Goal: Task Accomplishment & Management: Manage account settings

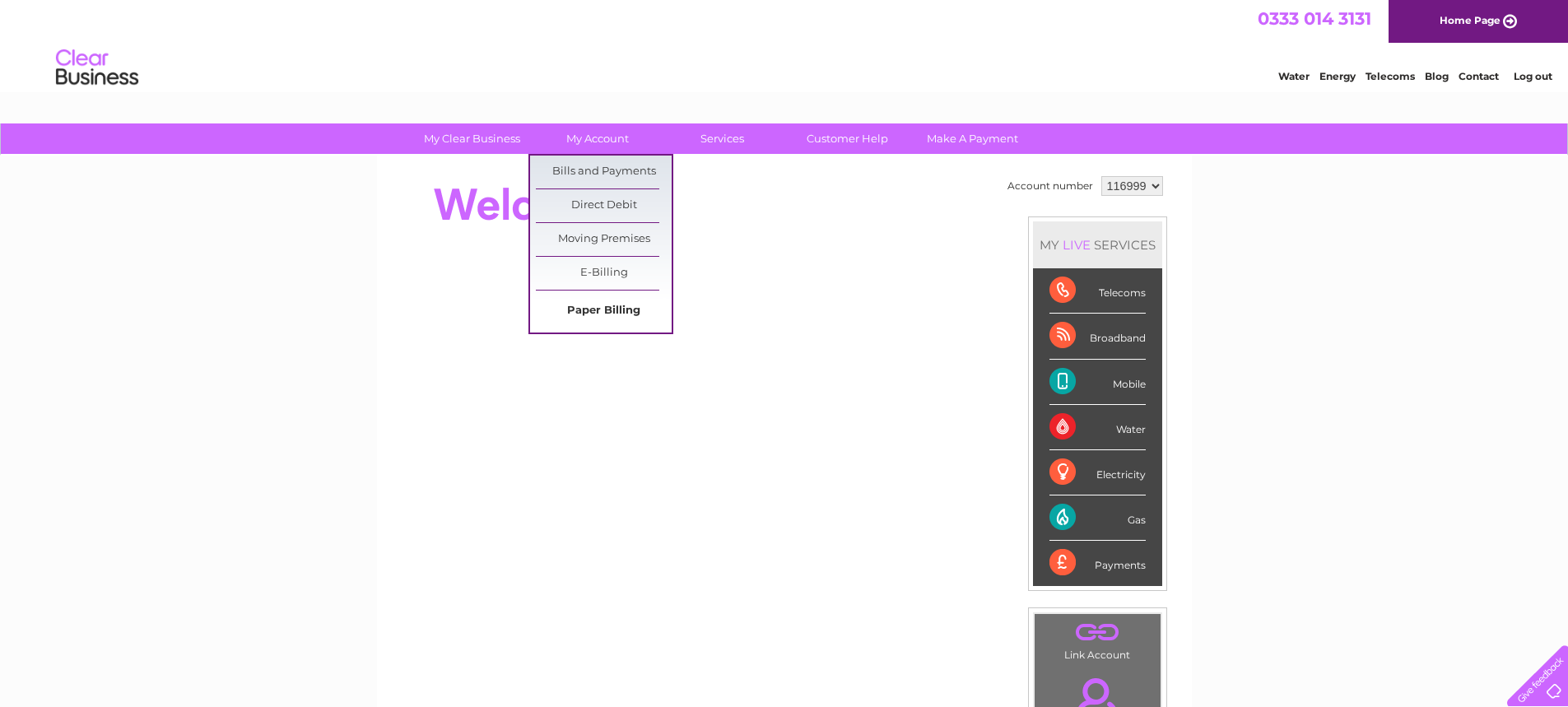
click at [579, 311] on link "Paper Billing" at bounding box center [604, 310] width 136 height 33
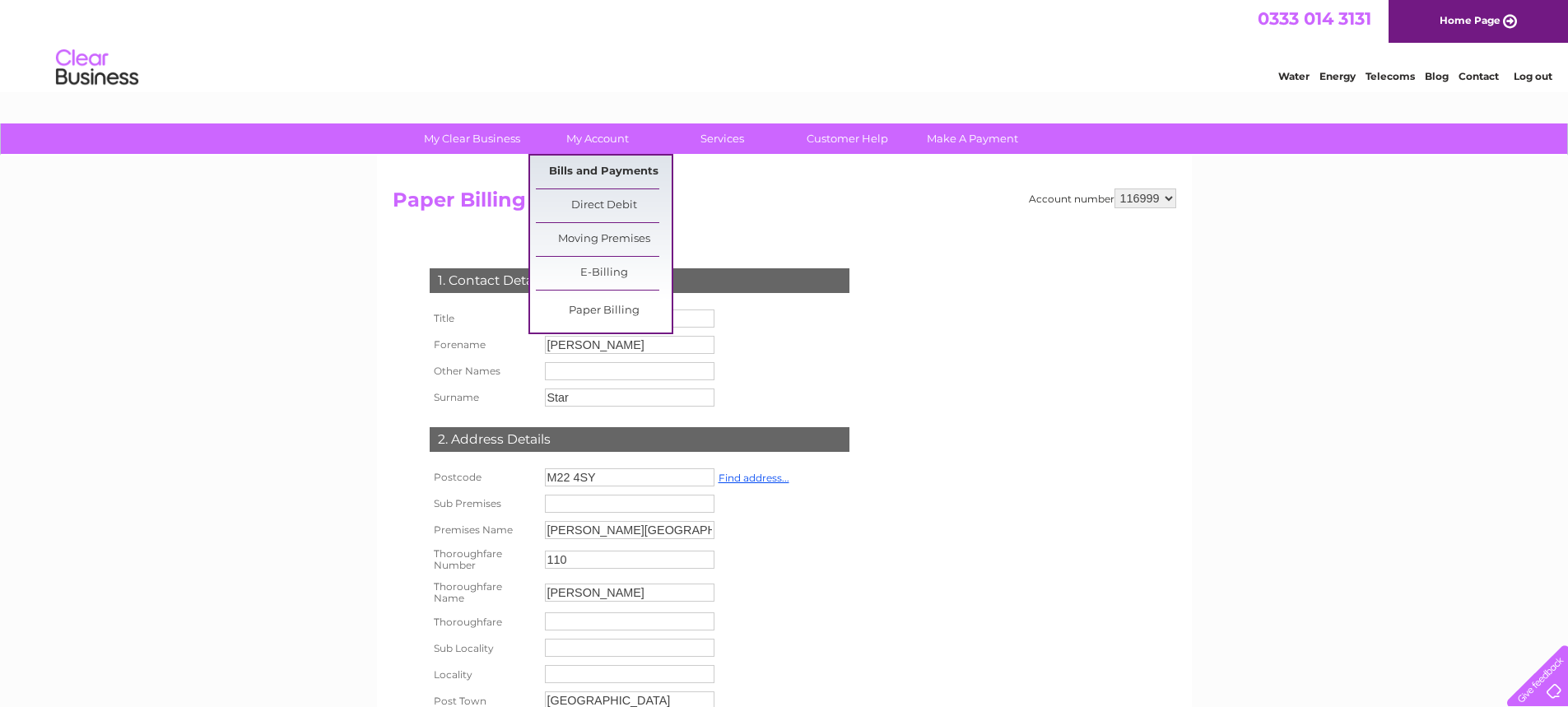
click at [615, 171] on link "Bills and Payments" at bounding box center [604, 171] width 136 height 33
click at [587, 165] on link "Bills and Payments" at bounding box center [604, 171] width 136 height 33
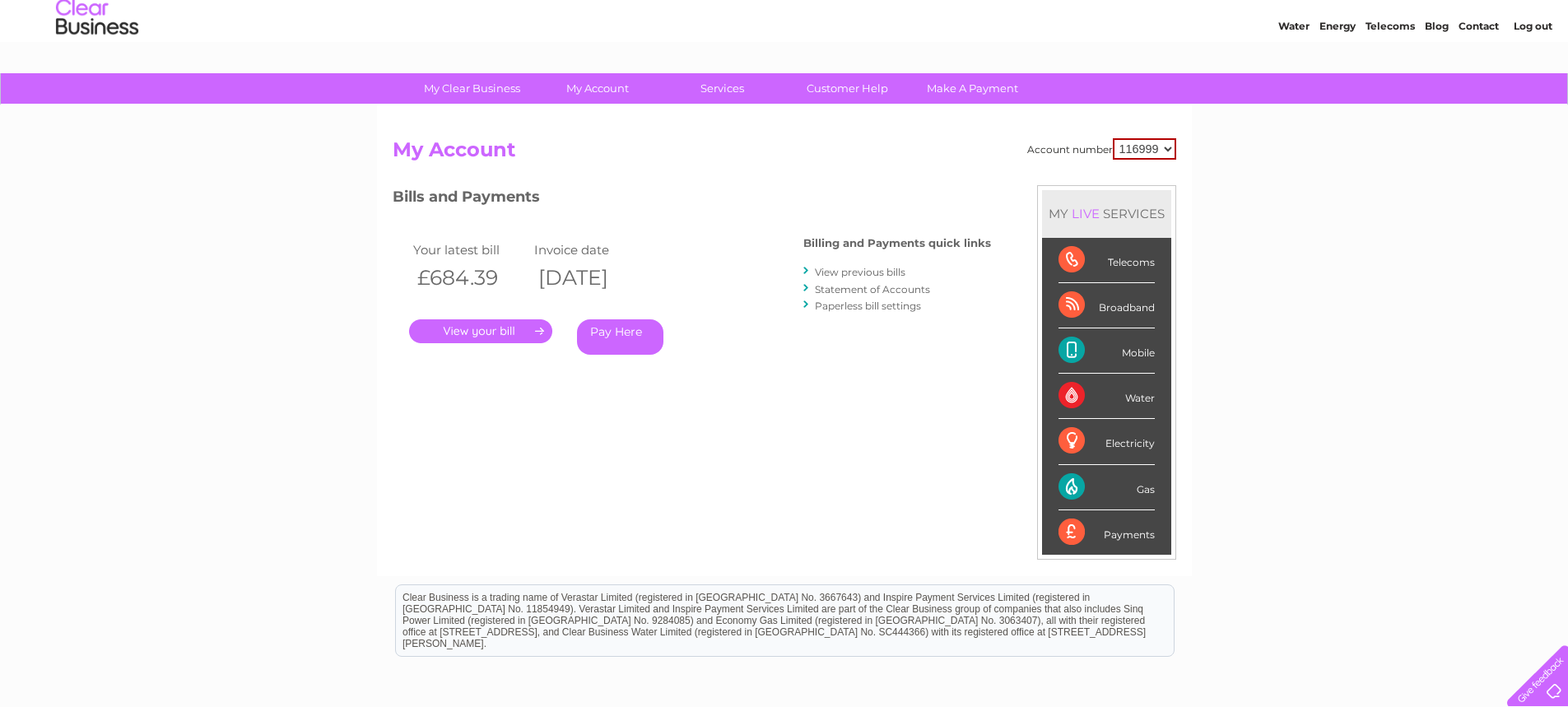
scroll to position [48, 0]
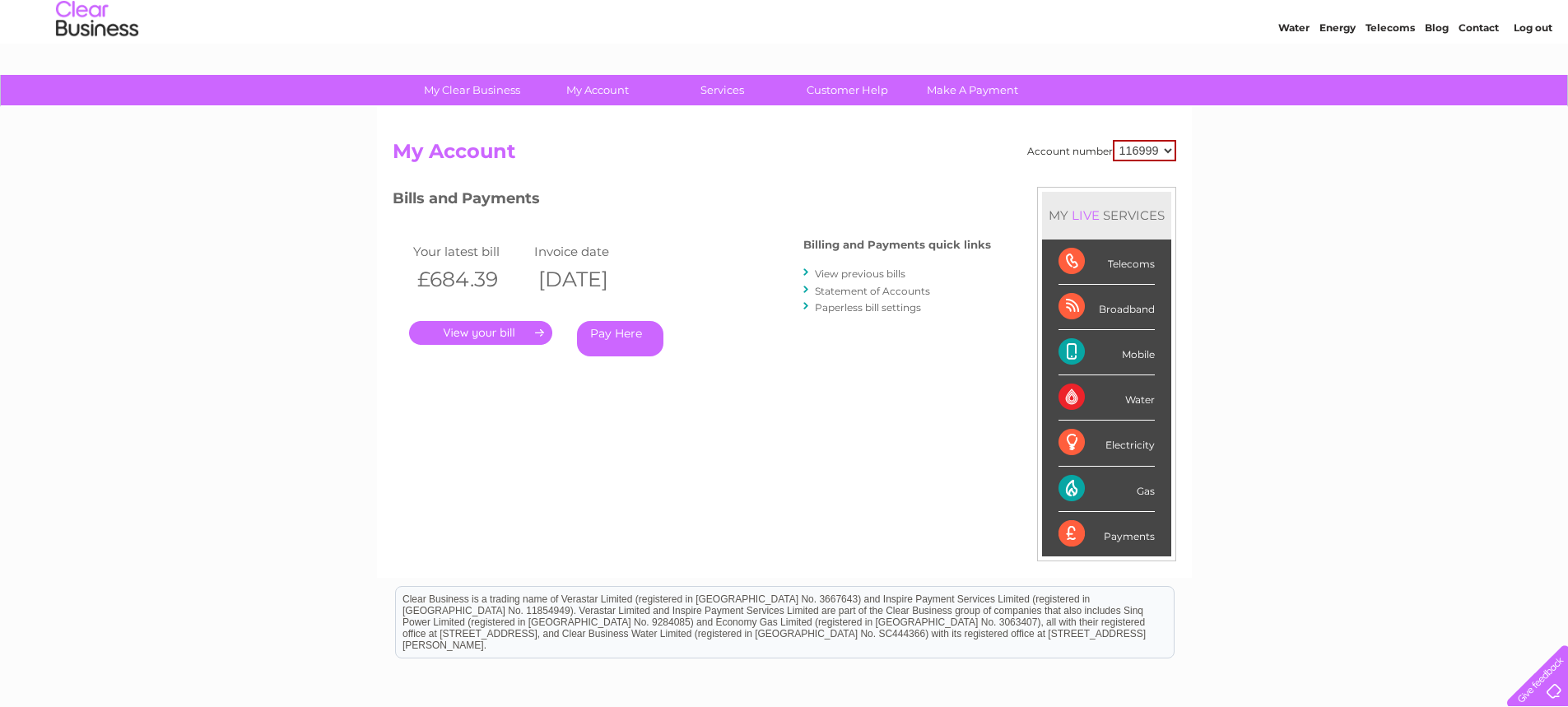
click at [862, 308] on link "Paperless bill settings" at bounding box center [868, 308] width 106 height 12
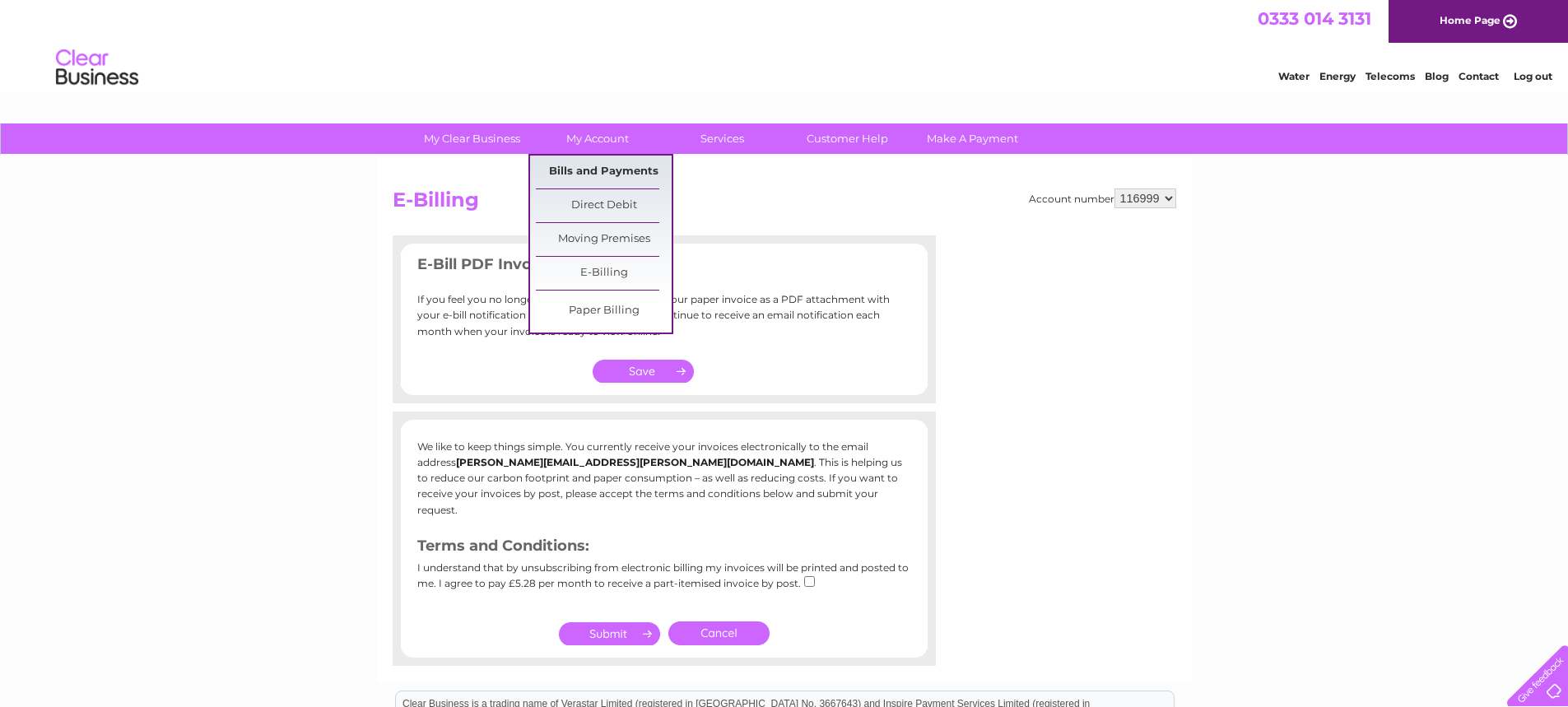
click at [594, 163] on link "Bills and Payments" at bounding box center [604, 171] width 136 height 33
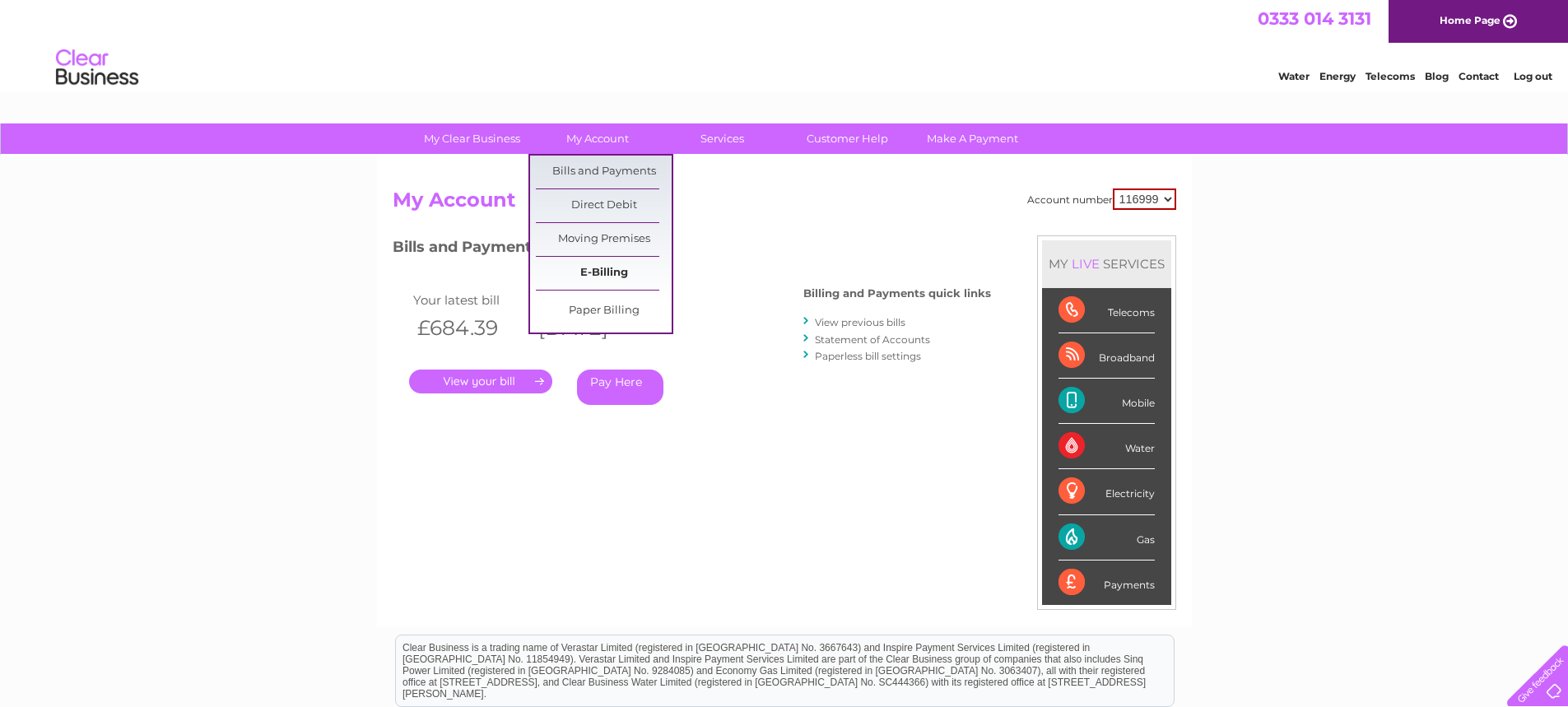
click at [586, 259] on link "E-Billing" at bounding box center [604, 272] width 136 height 33
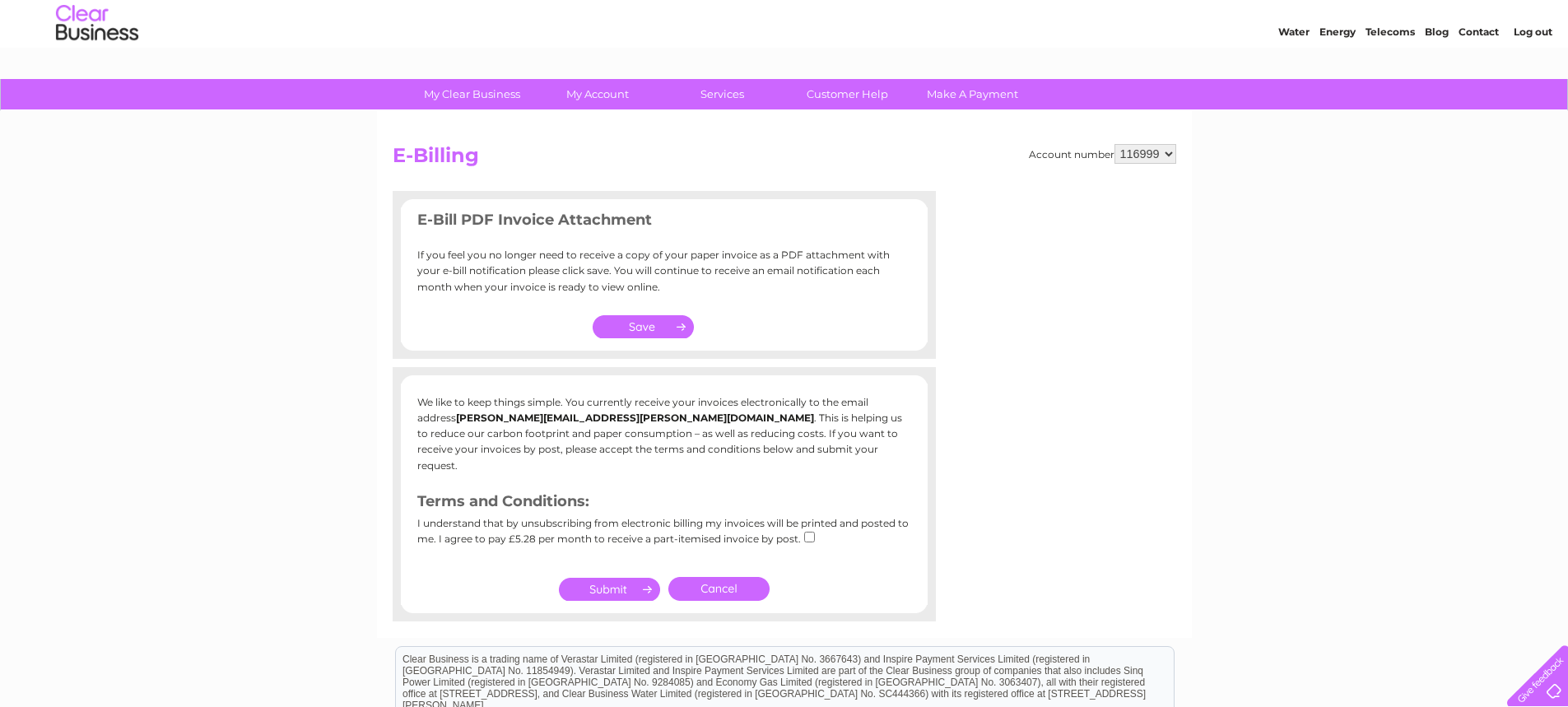
scroll to position [6, 0]
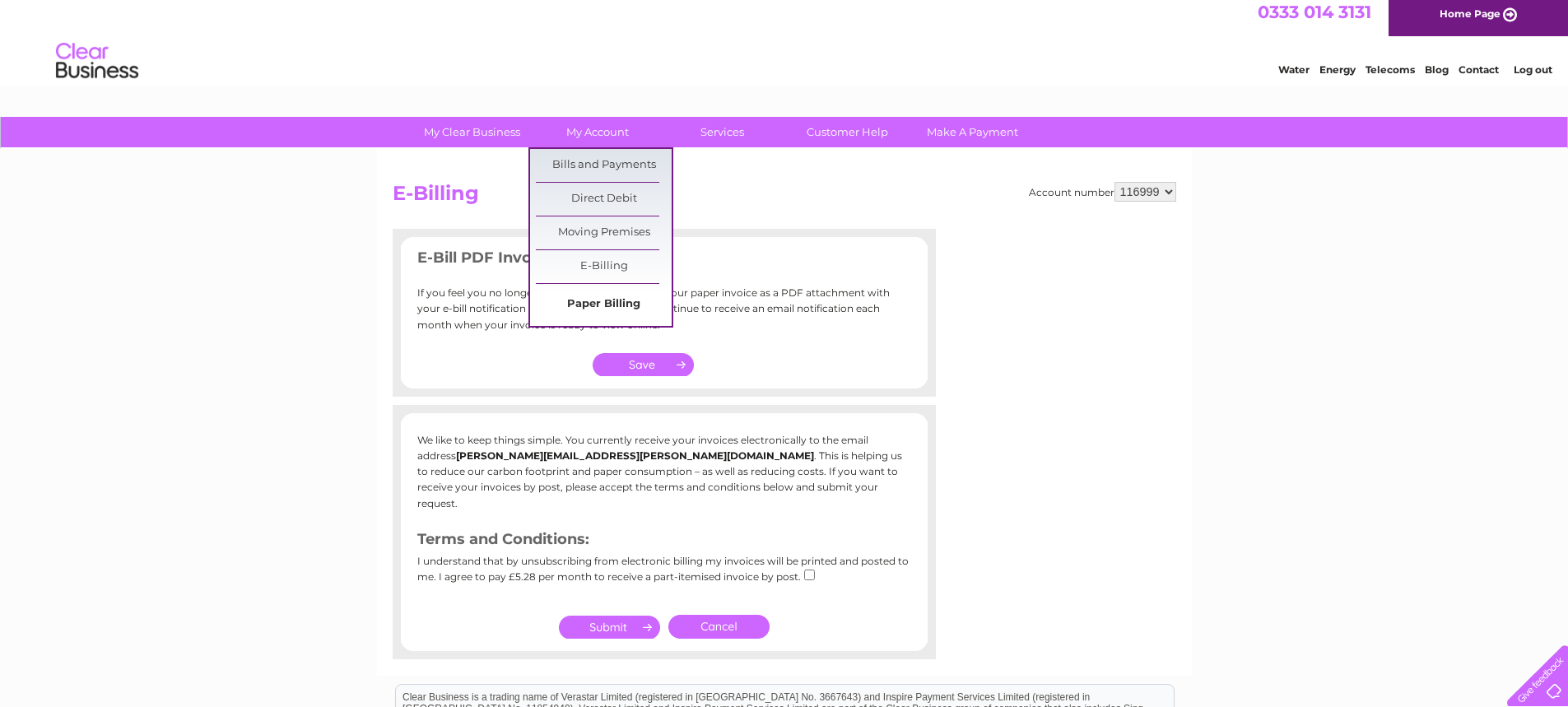
click at [615, 301] on link "Paper Billing" at bounding box center [604, 304] width 136 height 33
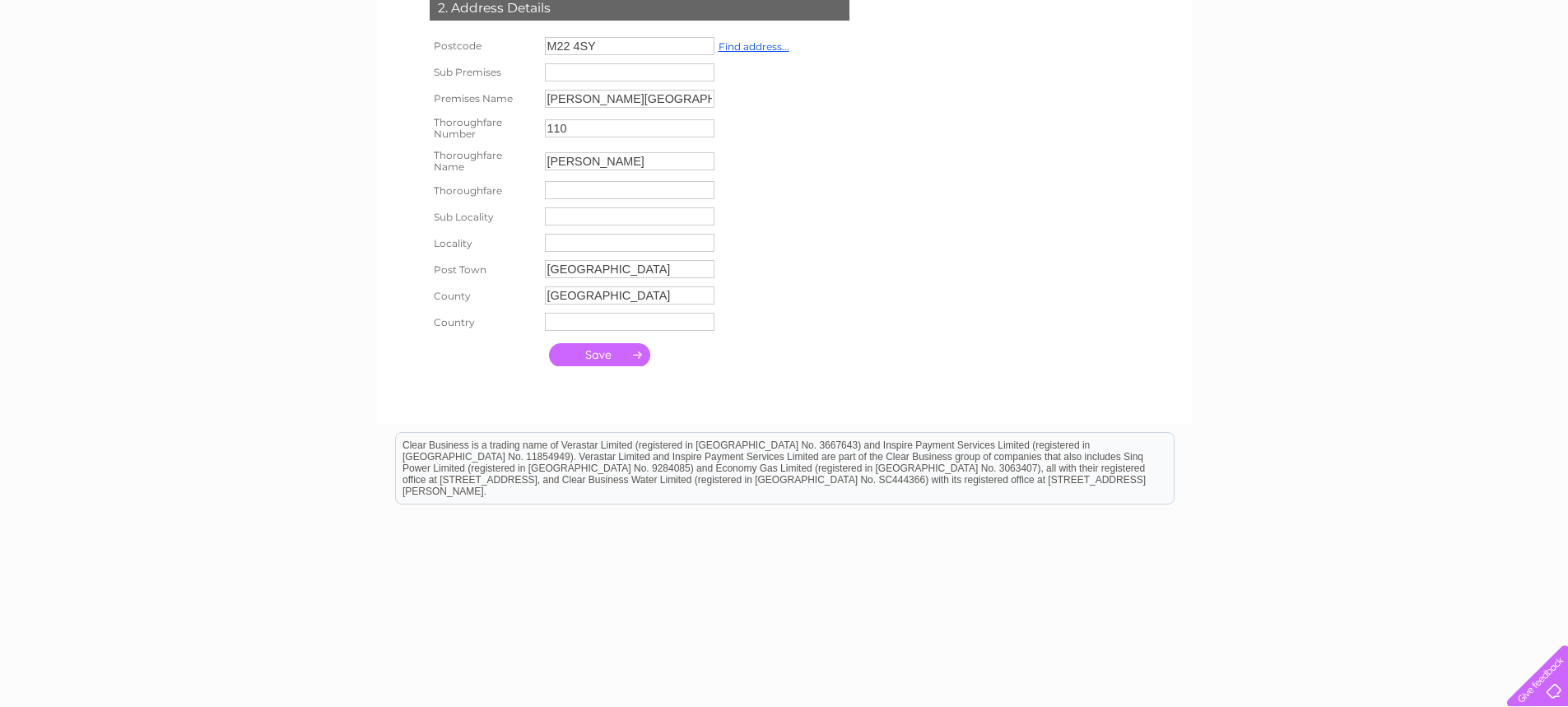
scroll to position [442, 0]
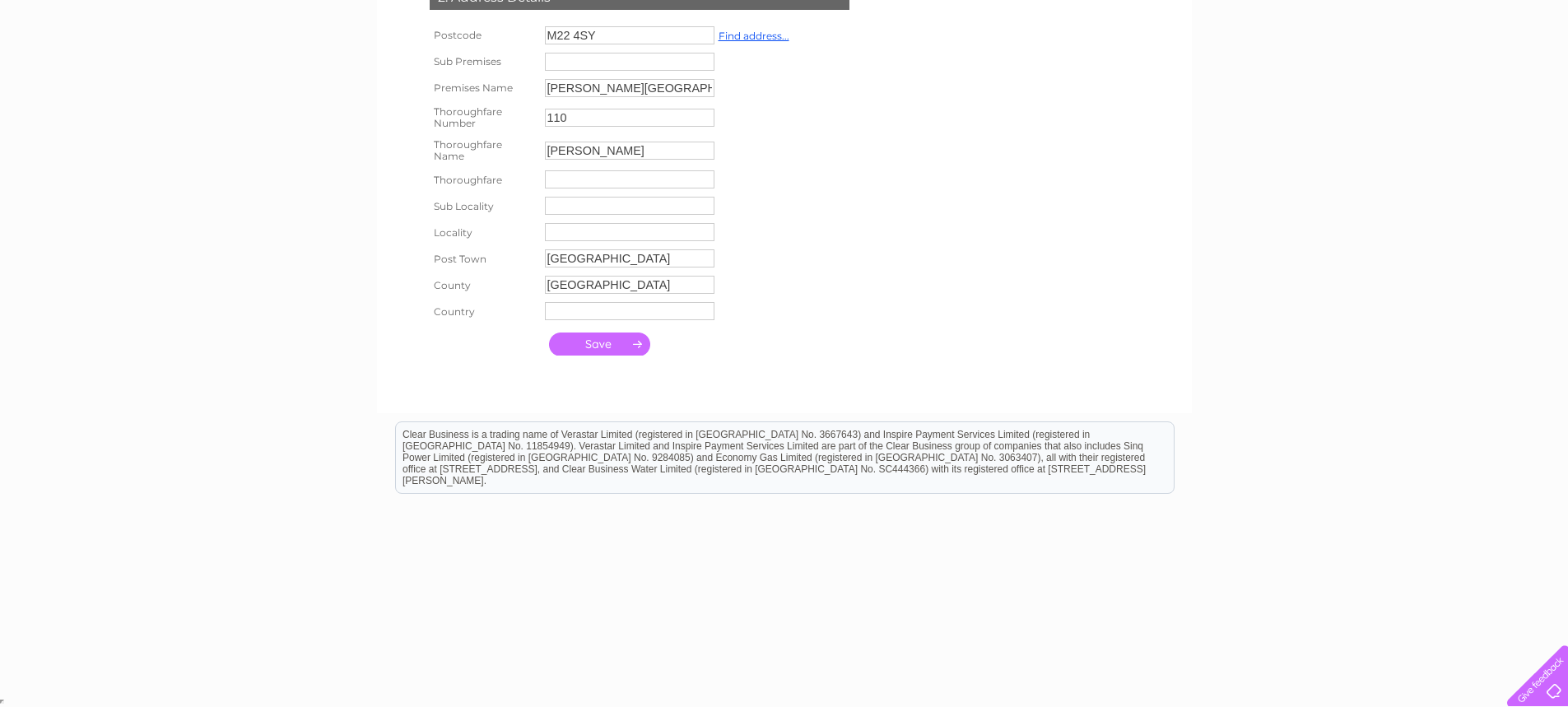
click at [616, 337] on input "submit" at bounding box center [599, 344] width 101 height 23
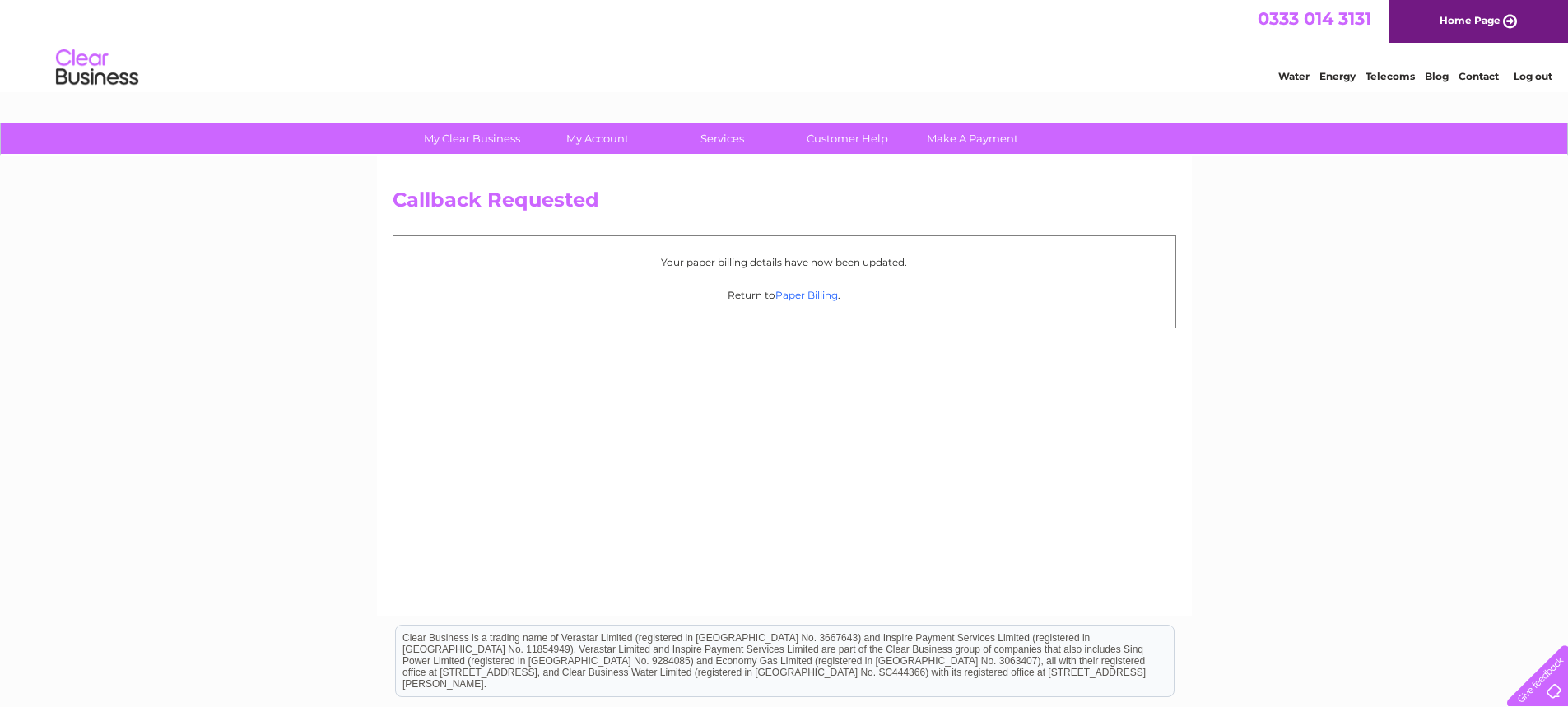
click at [788, 294] on link "Paper Billing" at bounding box center [806, 295] width 63 height 12
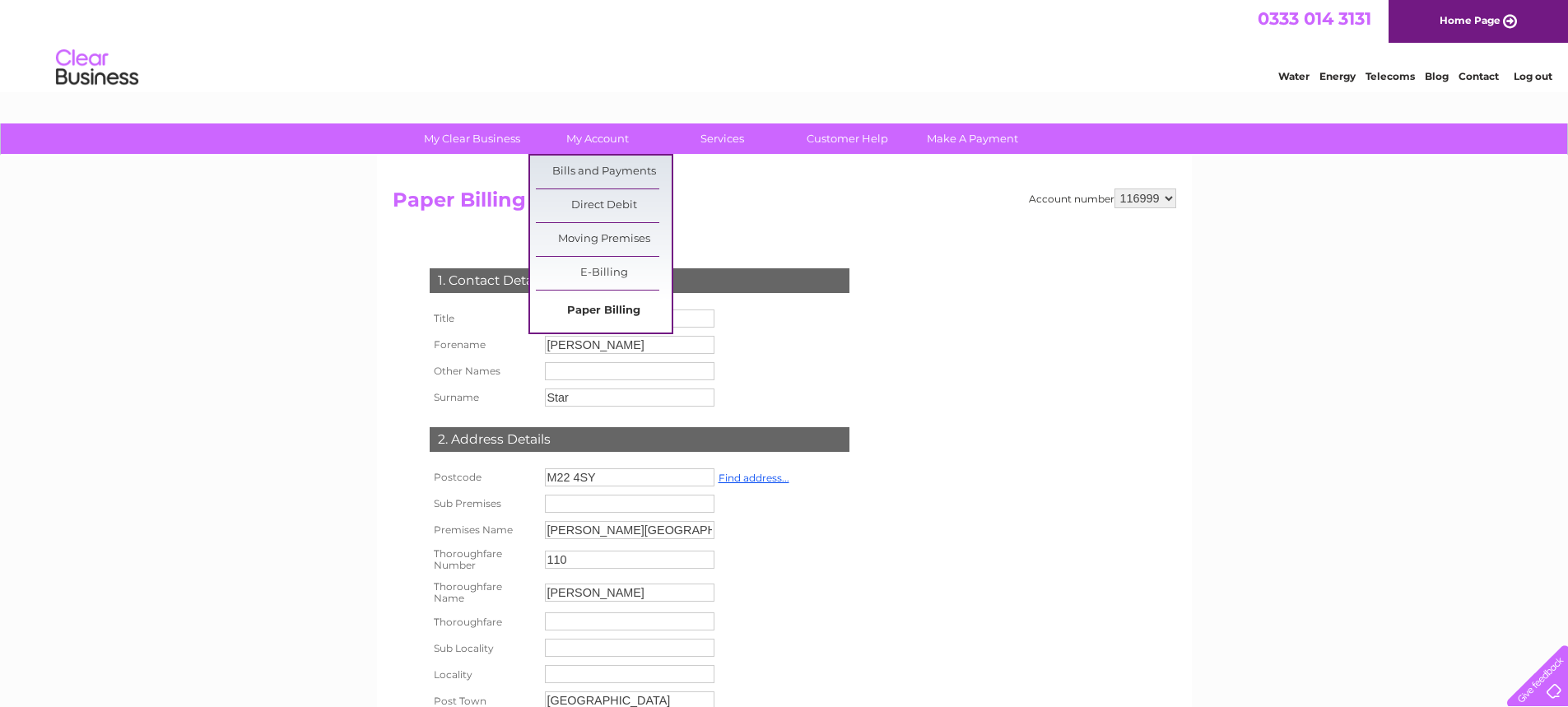
click at [599, 302] on link "Paper Billing" at bounding box center [604, 310] width 136 height 33
click at [617, 161] on link "Bills and Payments" at bounding box center [604, 171] width 136 height 33
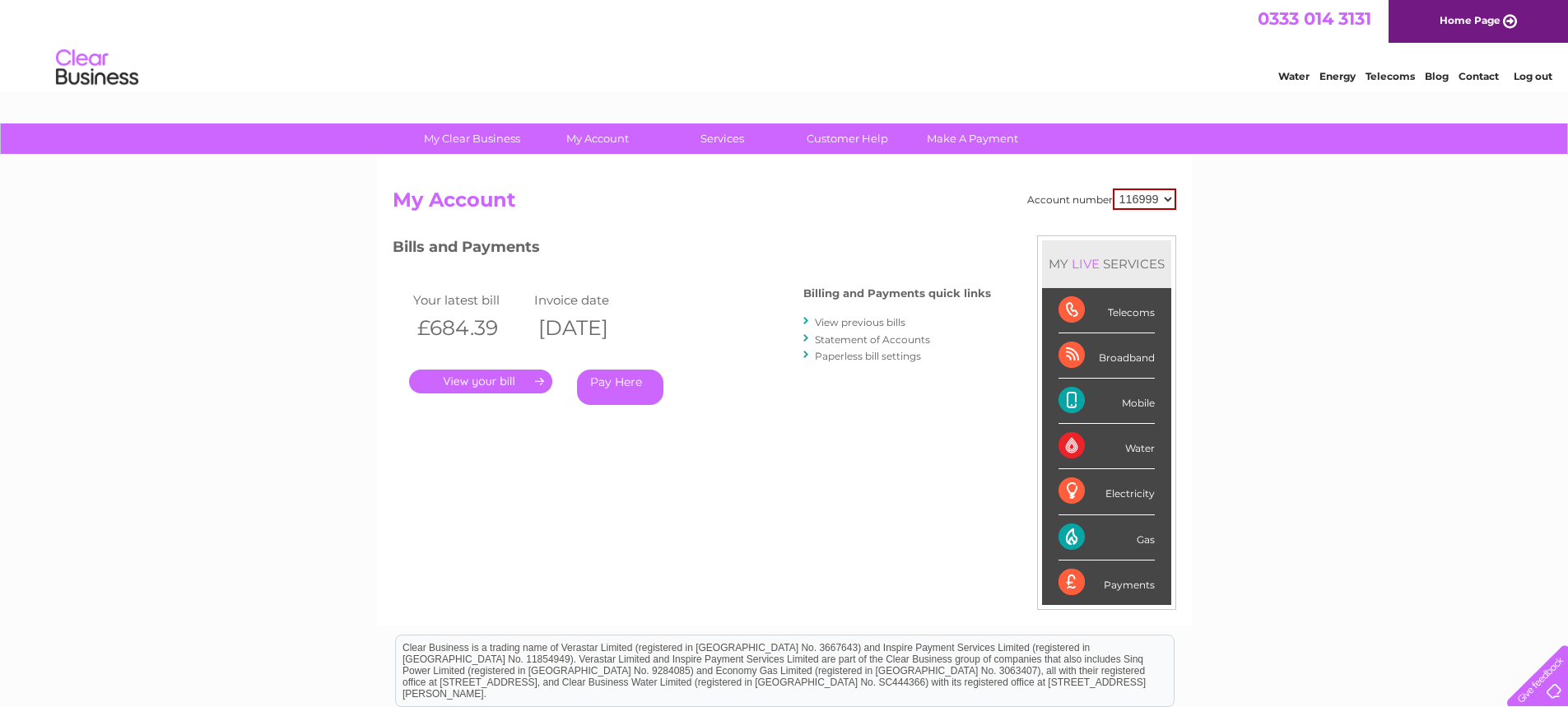
click at [861, 352] on link "Paperless bill settings" at bounding box center [868, 356] width 106 height 12
click at [861, 357] on link "Paperless bill settings" at bounding box center [868, 356] width 106 height 12
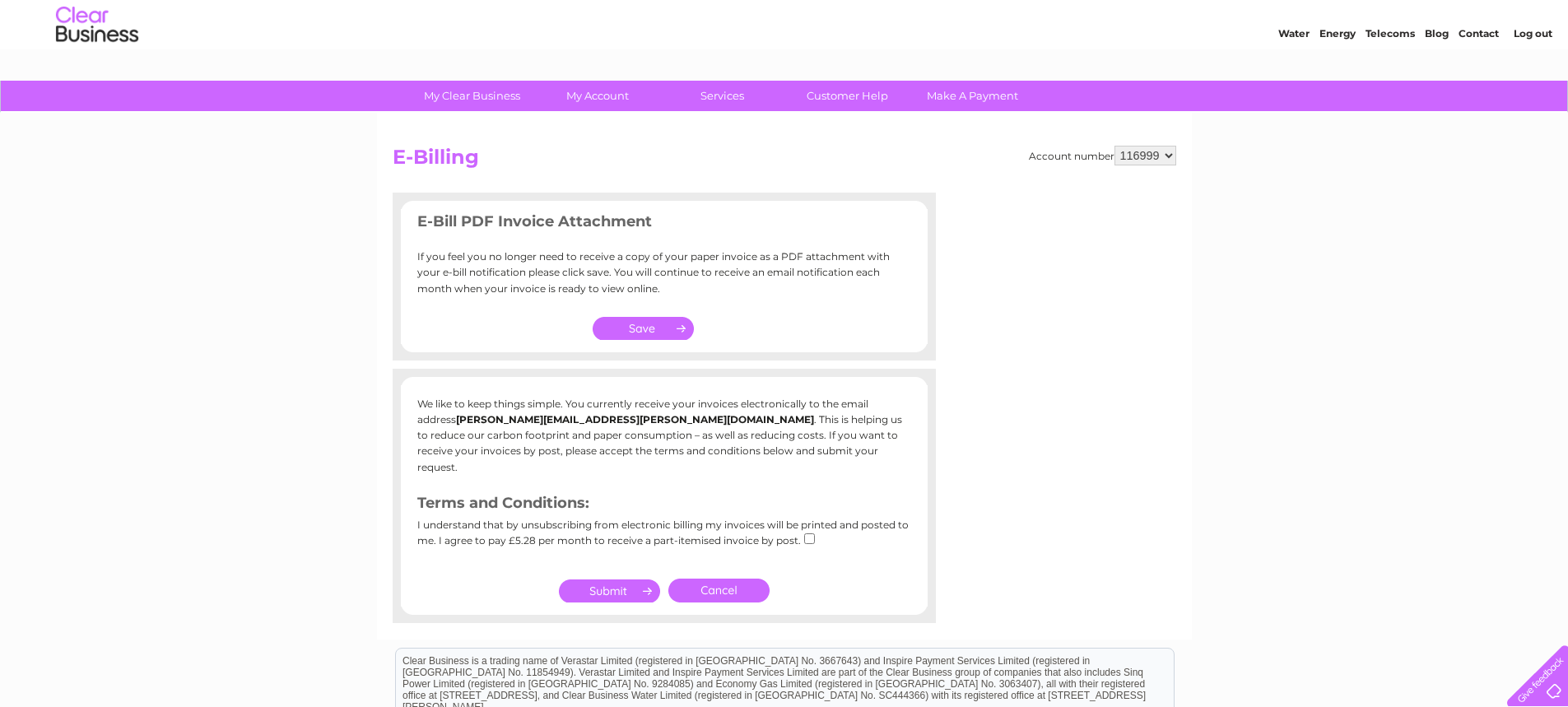
scroll to position [82, 0]
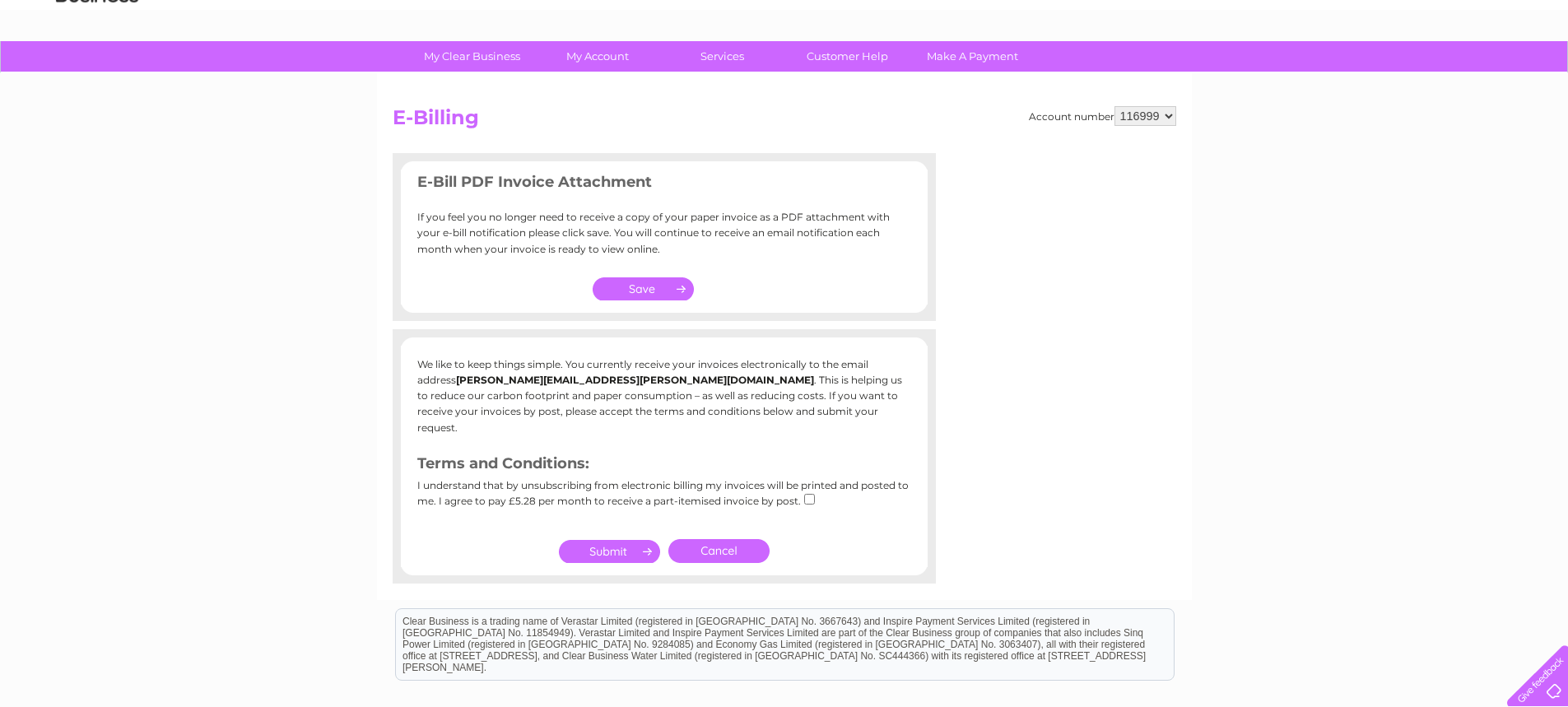
click at [804, 494] on input "checkbox" at bounding box center [810, 499] width 11 height 11
checkbox input "true"
click at [622, 540] on input "submit" at bounding box center [609, 551] width 101 height 23
click at [623, 540] on input "submit" at bounding box center [609, 551] width 101 height 23
drag, startPoint x: 647, startPoint y: 282, endPoint x: 858, endPoint y: 93, distance: 283.3
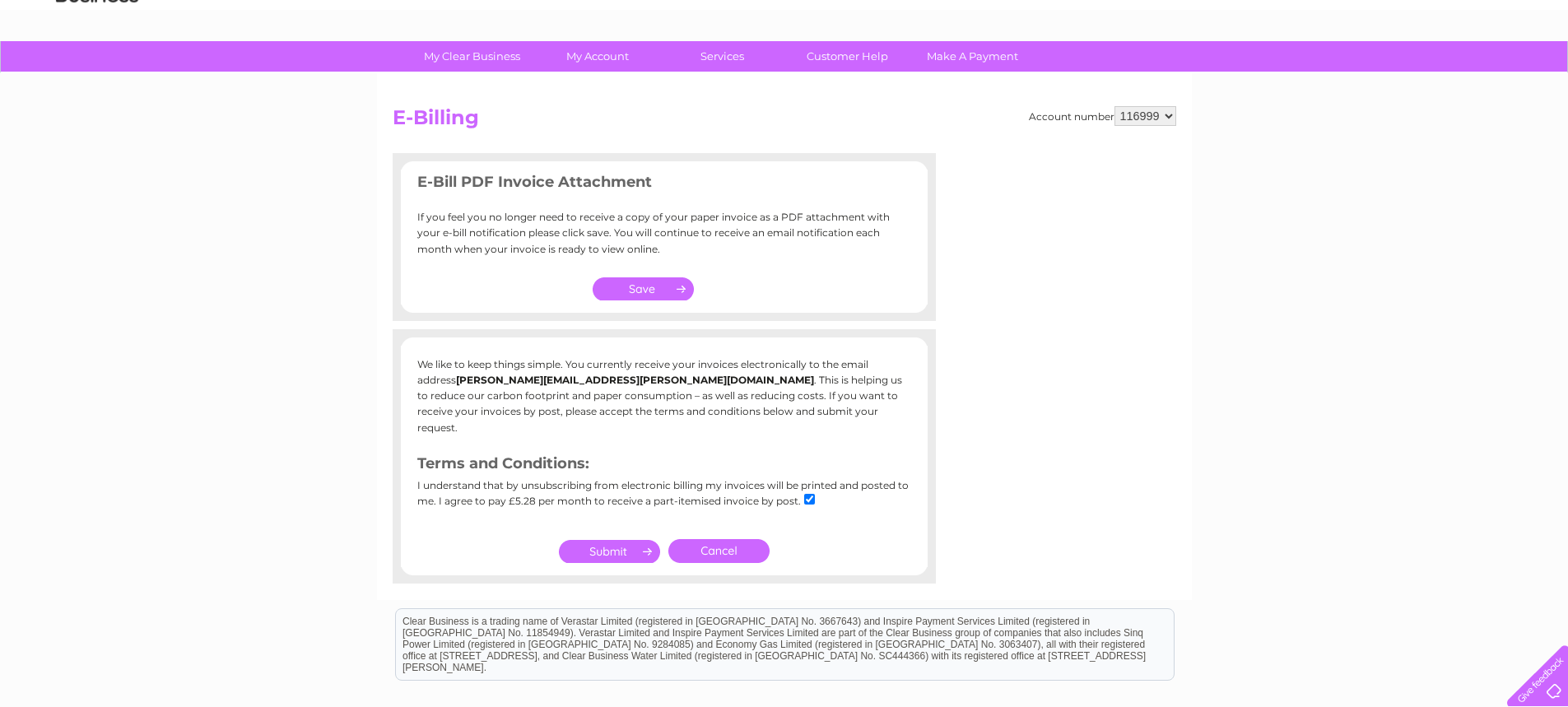
click at [647, 282] on input "button" at bounding box center [644, 288] width 102 height 23
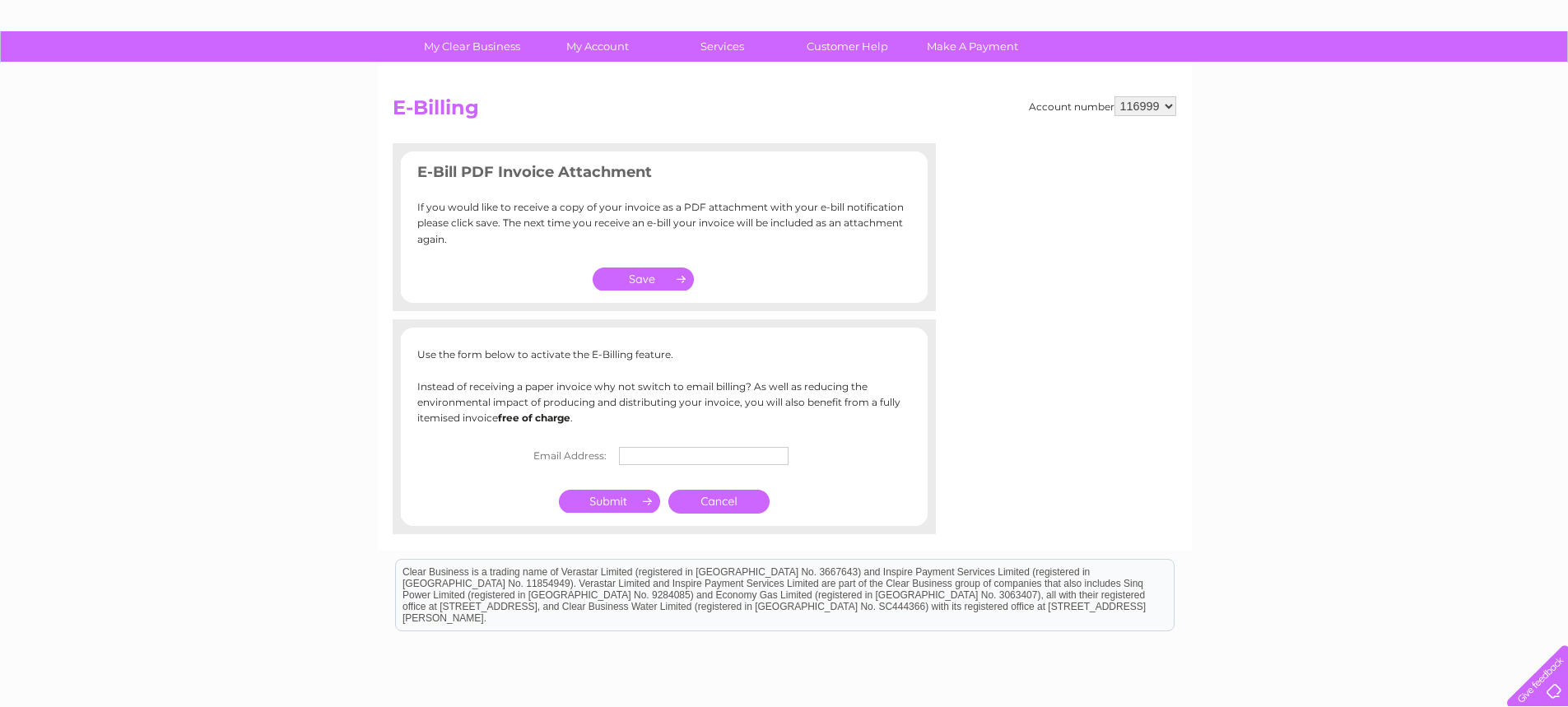
scroll to position [165, 0]
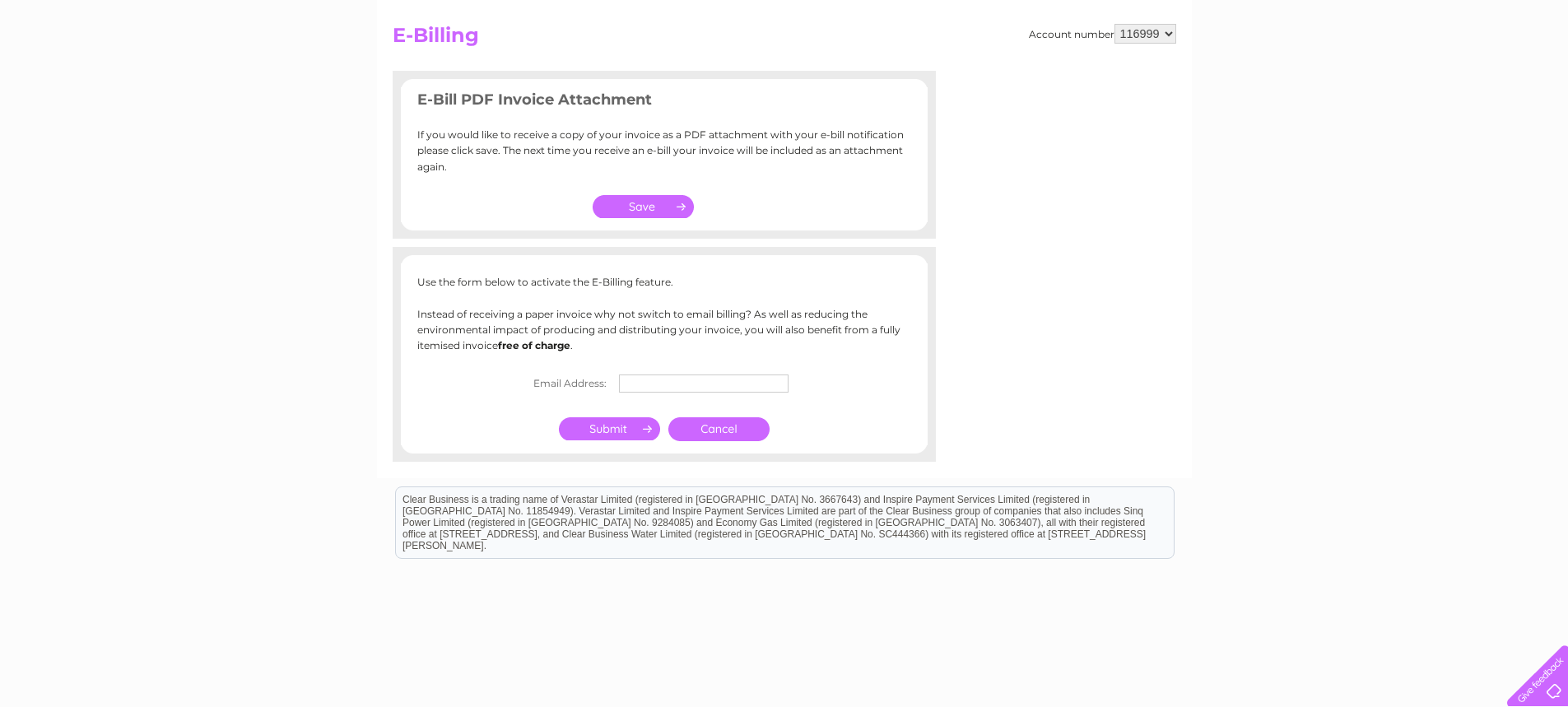
click at [678, 387] on input "text" at bounding box center [704, 383] width 169 height 19
click at [664, 387] on input "text" at bounding box center [706, 384] width 171 height 19
